Goal: Information Seeking & Learning: Learn about a topic

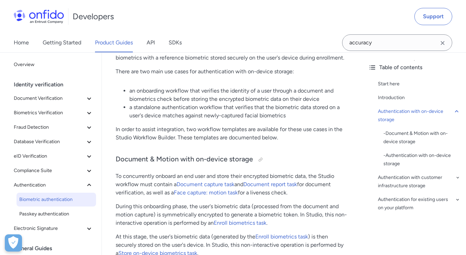
scroll to position [265, 0]
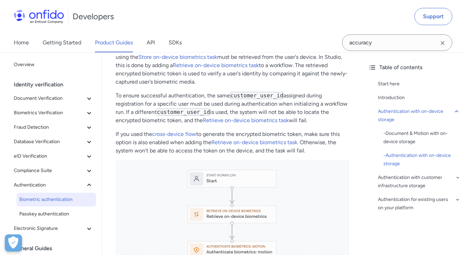
scroll to position [803, 0]
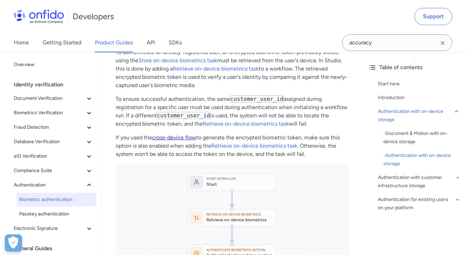
click at [186, 139] on link "cross-device flow" at bounding box center [174, 137] width 44 height 7
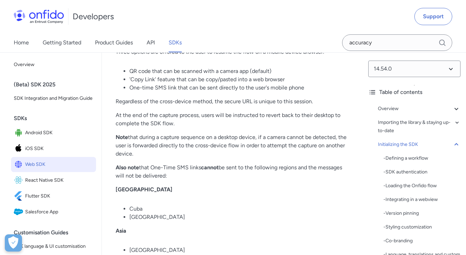
scroll to position [5217, 0]
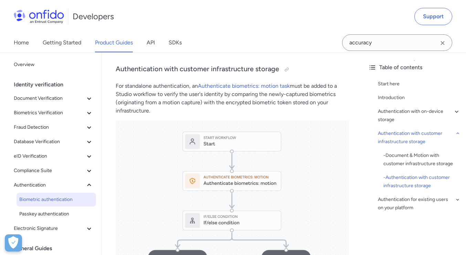
scroll to position [1760, 0]
